Goal: Check status

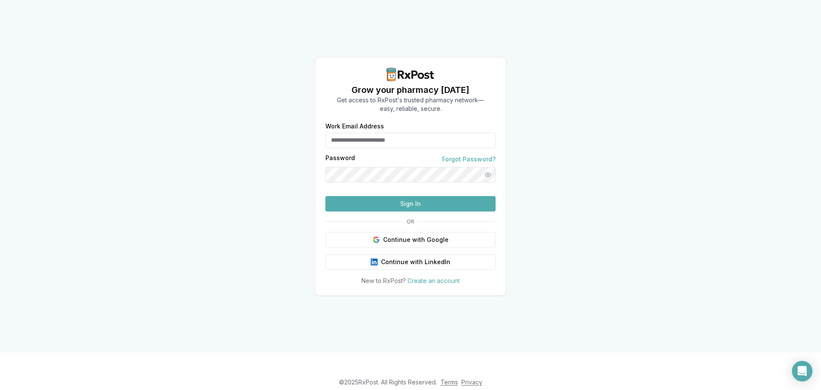
type input "**********"
click at [448, 211] on button "Sign In" at bounding box center [410, 203] width 170 height 15
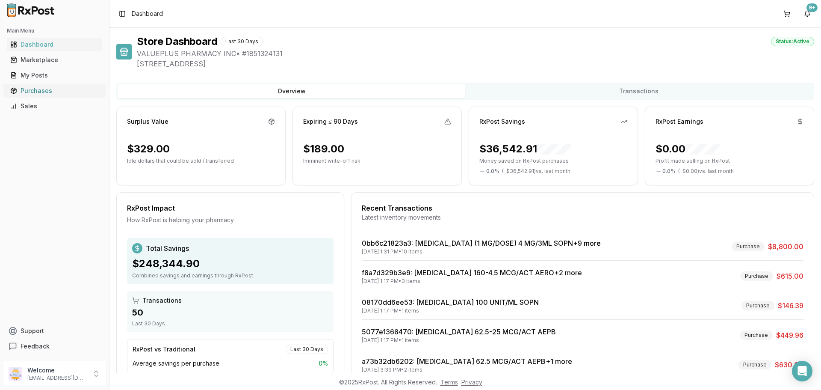
click at [35, 87] on div "Purchases" at bounding box center [54, 90] width 89 height 9
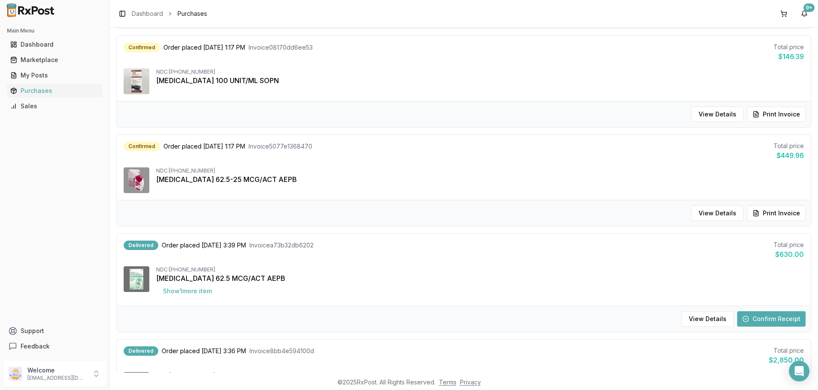
scroll to position [342, 0]
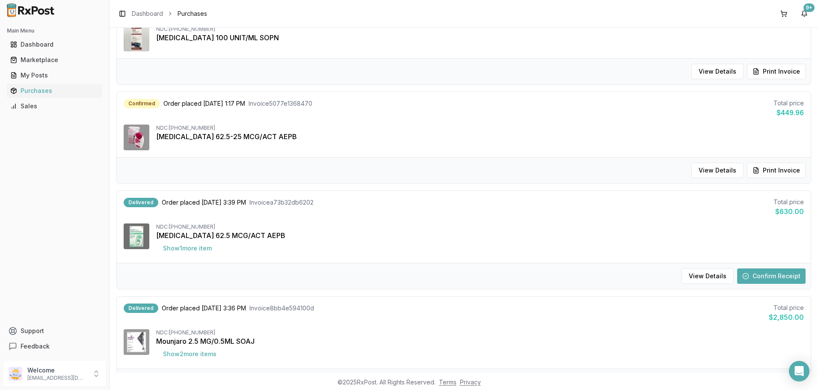
click at [772, 275] on button "Confirm Receipt" at bounding box center [771, 275] width 68 height 15
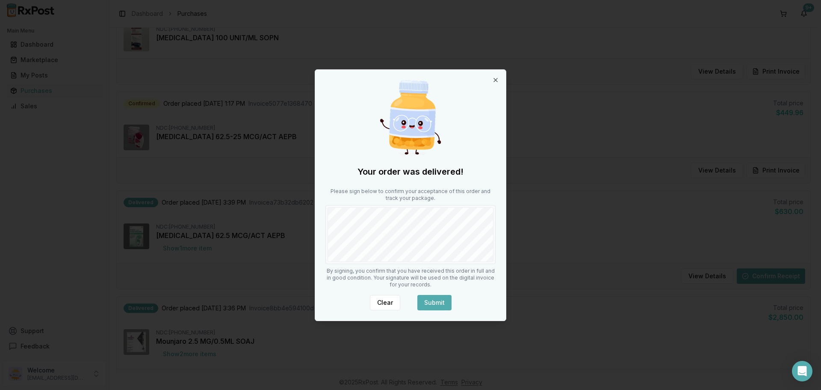
click at [429, 305] on button "Submit" at bounding box center [434, 302] width 34 height 15
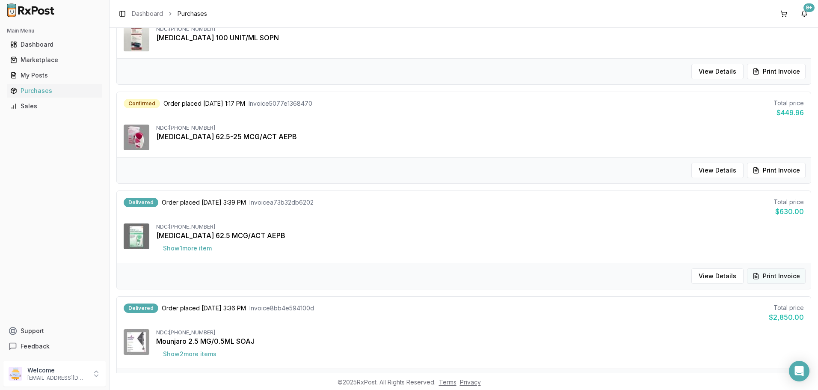
click at [780, 275] on button "Print Invoice" at bounding box center [776, 275] width 59 height 15
